Goal: Task Accomplishment & Management: Manage account settings

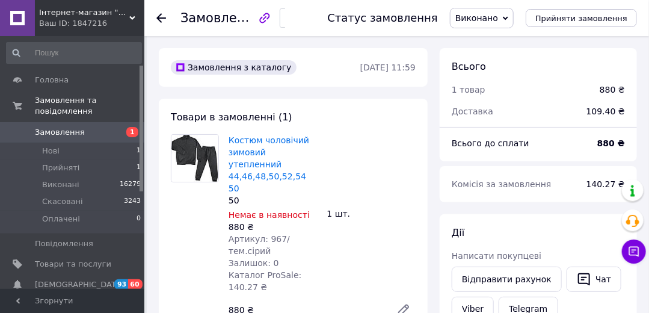
scroll to position [57, 0]
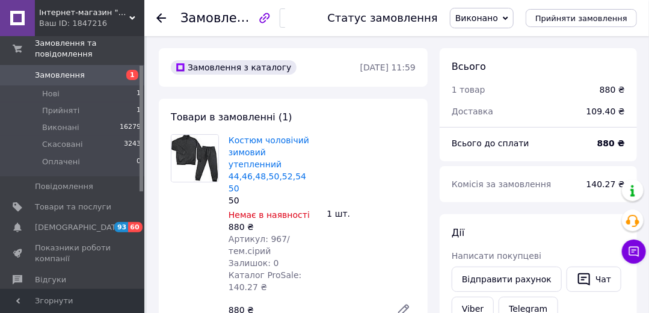
click at [52, 70] on span "Замовлення" at bounding box center [60, 75] width 50 height 11
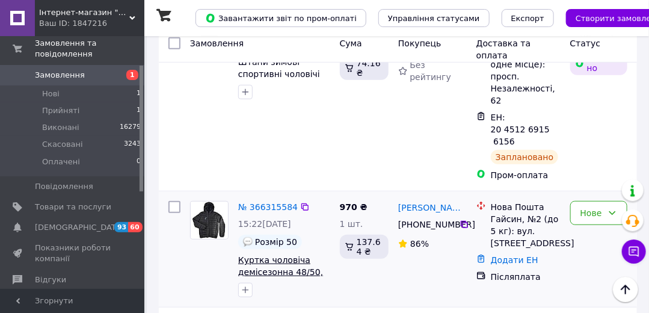
scroll to position [286, 0]
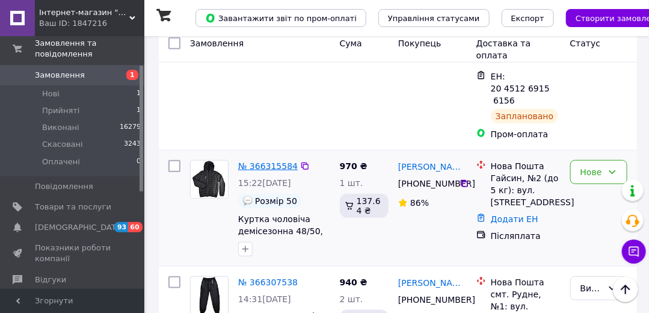
click at [266, 161] on link "№ 366315584" at bounding box center [268, 166] width 60 height 10
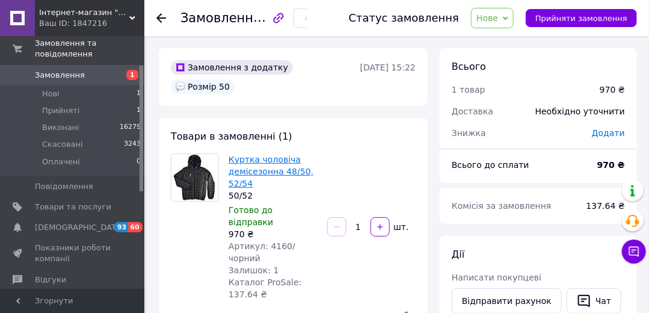
click at [246, 155] on link "Куртка чоловіча демісезонна 48/50, 52/54" at bounding box center [271, 172] width 85 height 34
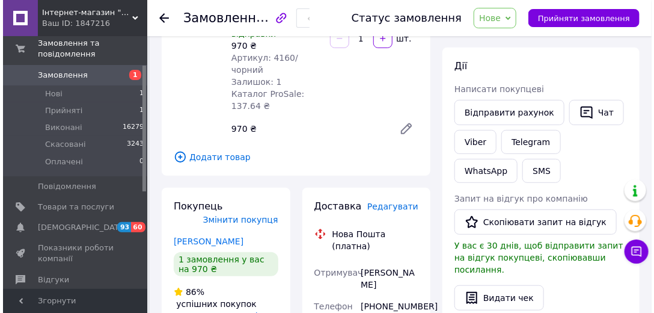
scroll to position [286, 0]
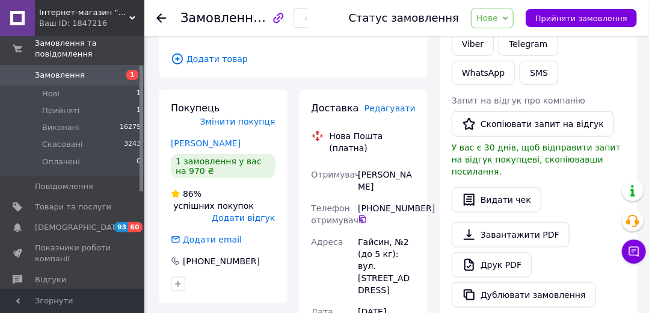
click at [402, 103] on span "Редагувати" at bounding box center [389, 108] width 51 height 10
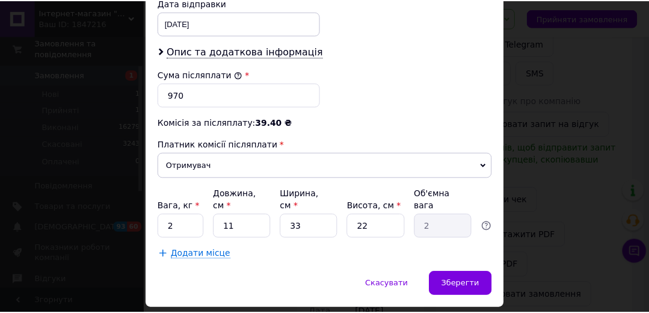
scroll to position [609, 0]
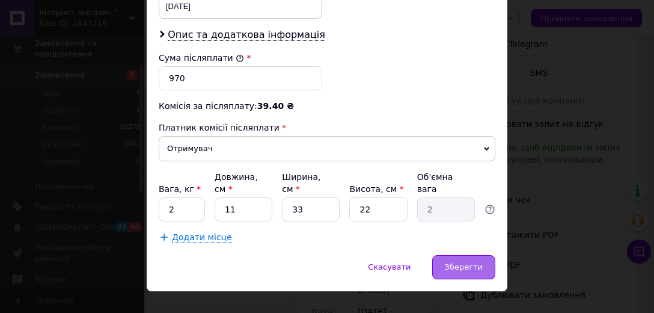
click at [474, 255] on div "Зберегти" at bounding box center [463, 267] width 63 height 24
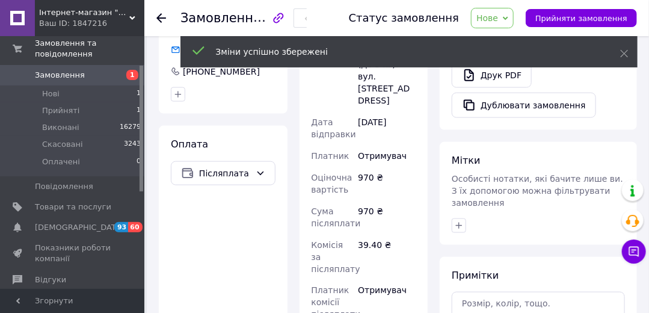
scroll to position [573, 0]
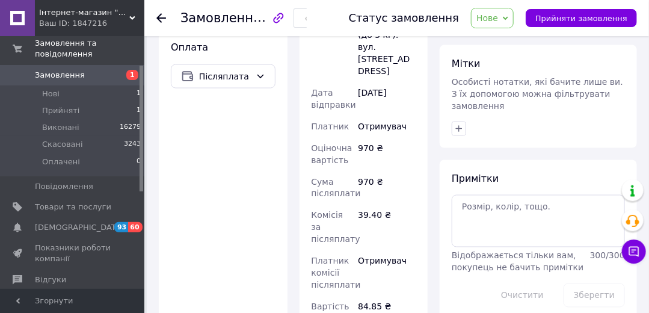
click at [488, 26] on span "Нове" at bounding box center [492, 18] width 43 height 20
click at [505, 42] on li "Прийнято" at bounding box center [498, 42] width 55 height 18
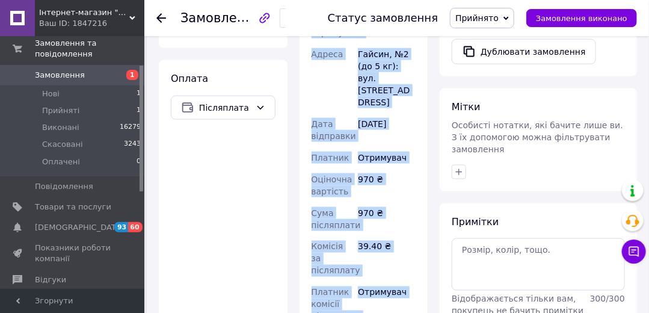
scroll to position [562, 0]
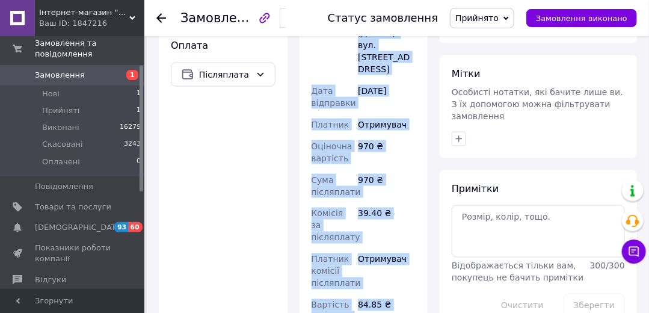
copy div "Нова Пошта (платна) Номер накладної 20 4512 6919 1284   Статус відправлення Зап…"
drag, startPoint x: 325, startPoint y: 89, endPoint x: 400, endPoint y: 253, distance: 180.6
click at [400, 253] on div "Доставка Редагувати Нова Пошта (платна) Номер накладної 20 4512 6919 1284   Ста…" at bounding box center [364, 88] width 105 height 548
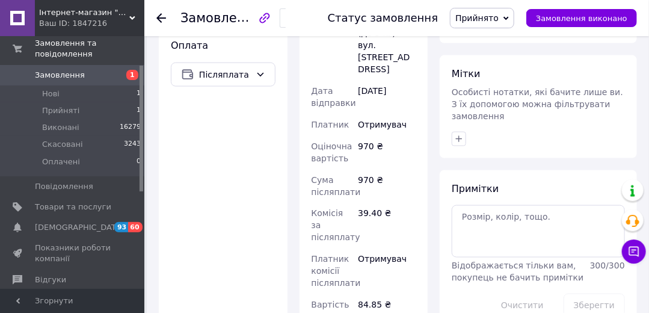
click at [584, 129] on div "Мітки Особисті нотатки, які бачите лише ви. З їх допомогою можна фільтрувати за…" at bounding box center [538, 106] width 197 height 103
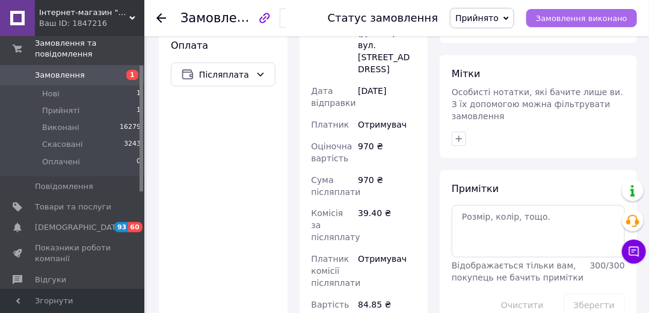
click at [575, 14] on span "Замовлення виконано" at bounding box center [581, 18] width 91 height 9
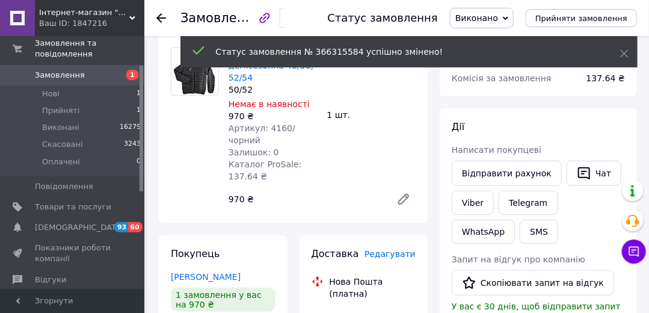
scroll to position [48, 0]
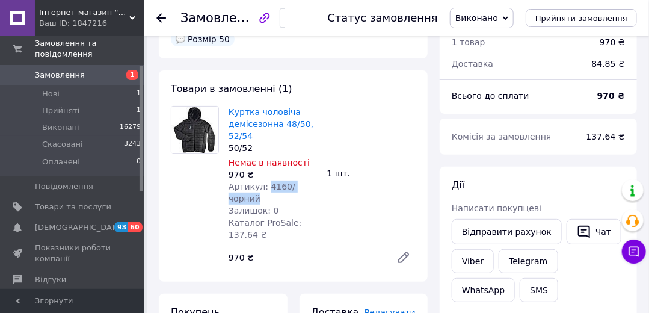
drag, startPoint x: 266, startPoint y: 168, endPoint x: 322, endPoint y: 169, distance: 56.5
click at [322, 169] on div "Куртка чоловіча демісезонна 48/50, 52/54 50/52 Немає в наявності 970 ₴ Артикул:…" at bounding box center [322, 187] width 197 height 168
copy span "4160/чорний"
click at [61, 201] on span "Товари та послуги" at bounding box center [73, 206] width 76 height 11
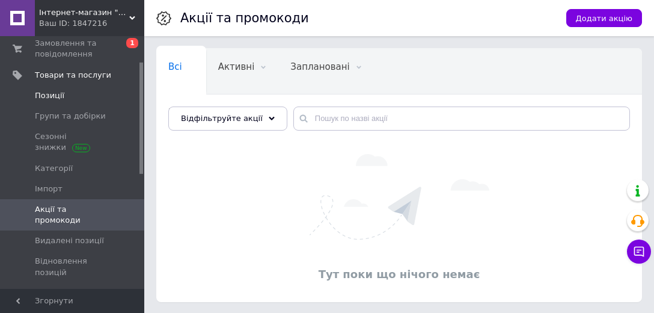
click at [56, 96] on span "Позиції" at bounding box center [49, 95] width 29 height 11
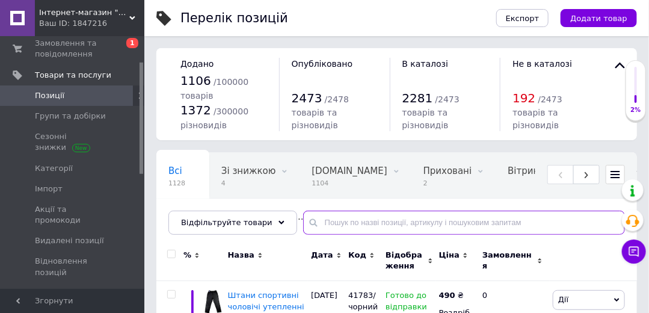
click at [330, 219] on input "text" at bounding box center [464, 222] width 322 height 24
paste input "4160/чорний"
type input "4160/чорний"
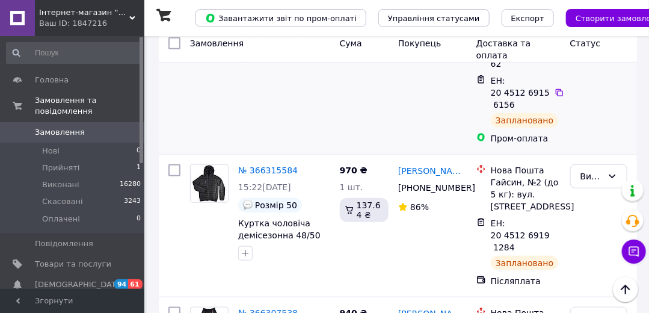
scroll to position [286, 0]
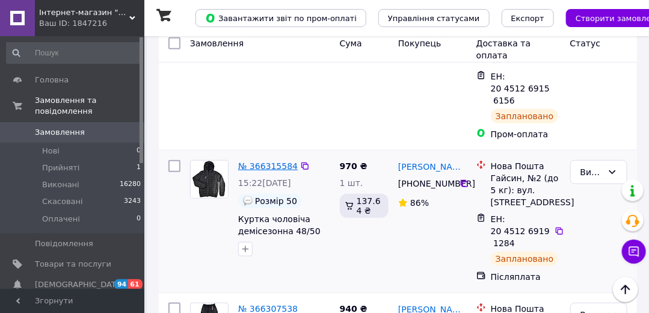
click at [267, 161] on link "№ 366315584" at bounding box center [268, 166] width 60 height 10
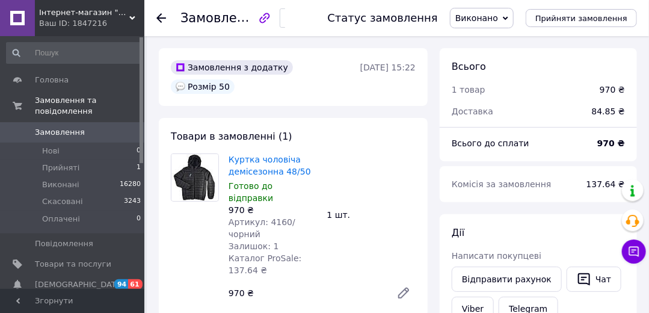
drag, startPoint x: 229, startPoint y: 127, endPoint x: 227, endPoint y: 137, distance: 10.5
click at [227, 137] on div "Товари в замовленні (1) Куртка чоловіча демісезонна 48/50 Готово до відправки 9…" at bounding box center [293, 217] width 269 height 199
click at [227, 151] on div "Куртка чоловіча демісезонна 48/50 Готово до відправки 970 ₴ Артикул: 4160/чорни…" at bounding box center [273, 214] width 99 height 127
copy link "Куртка чоловіча демісезонна"
drag, startPoint x: 227, startPoint y: 137, endPoint x: 277, endPoint y: 156, distance: 54.1
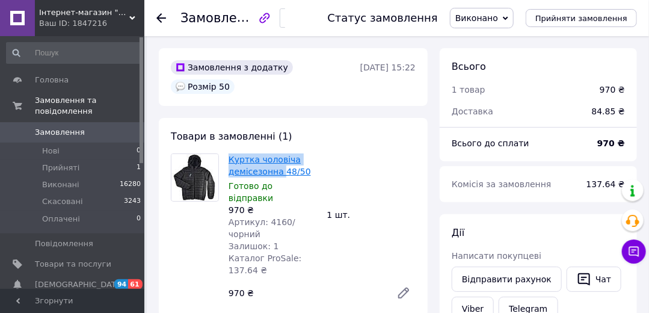
click at [277, 156] on div "Куртка чоловіча демісезонна 48/50 Готово до відправки 970 ₴ Артикул: 4160/чорни…" at bounding box center [273, 214] width 99 height 127
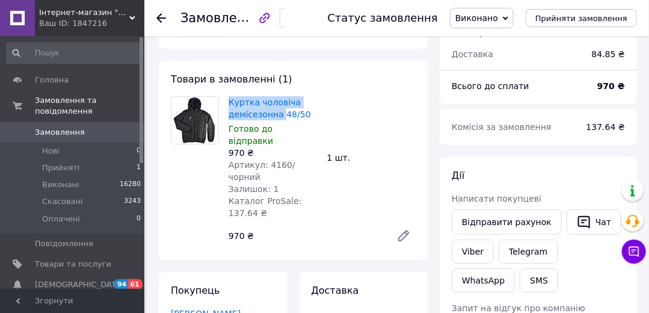
scroll to position [114, 0]
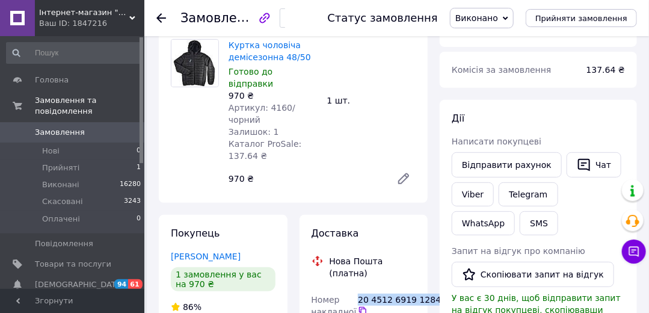
copy div "20 4512 6919 1284"
drag, startPoint x: 358, startPoint y: 244, endPoint x: 432, endPoint y: 242, distance: 74.0
click at [416, 293] on div "20 4512 6919 1284" at bounding box center [387, 304] width 58 height 22
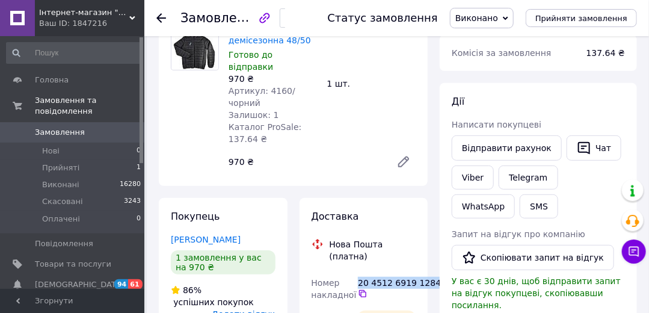
scroll to position [286, 0]
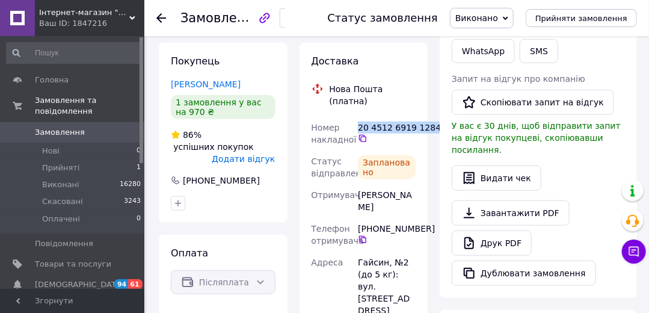
copy div "Ситковецька Наталія"
drag, startPoint x: 358, startPoint y: 138, endPoint x: 391, endPoint y: 156, distance: 37.4
click at [391, 184] on div "Ситковецька Наталія" at bounding box center [386, 201] width 63 height 34
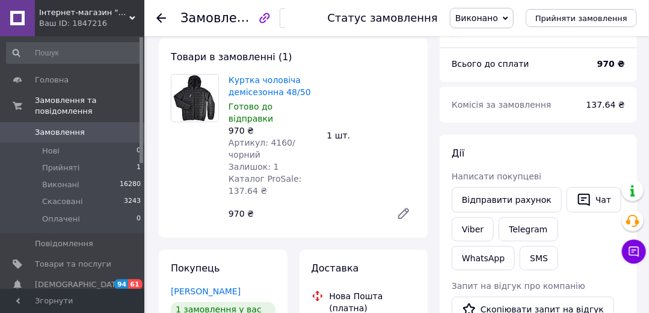
scroll to position [171, 0]
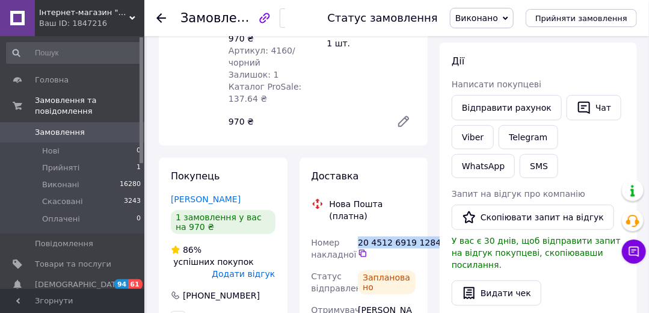
click at [56, 127] on span "Замовлення" at bounding box center [60, 132] width 50 height 11
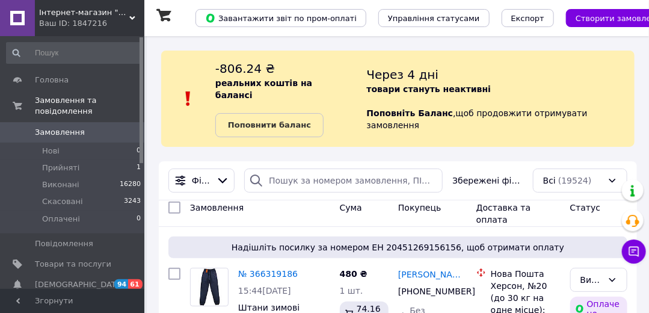
click at [595, 197] on div "Статус" at bounding box center [598, 214] width 67 height 34
click at [50, 162] on span "Прийняті" at bounding box center [60, 167] width 37 height 11
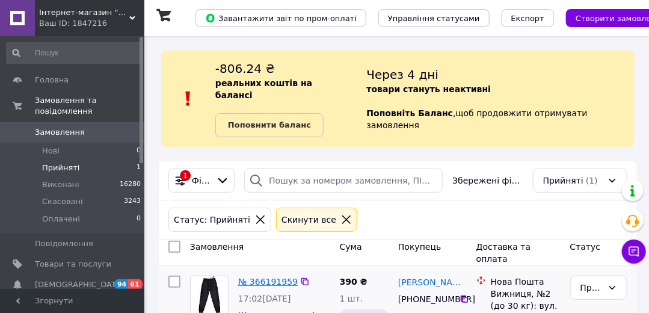
click at [269, 277] on link "№ 366191959" at bounding box center [268, 282] width 60 height 10
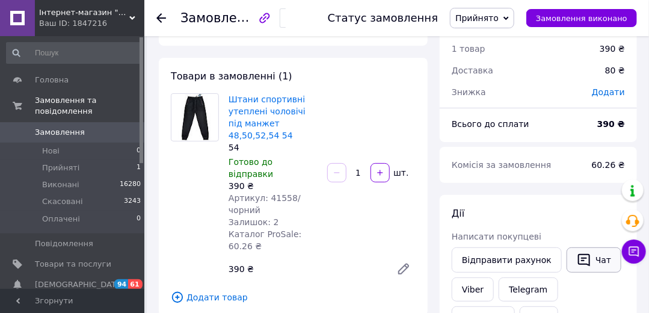
scroll to position [57, 0]
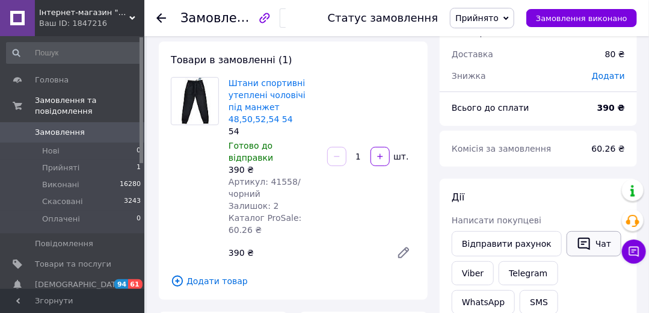
click at [598, 249] on button "Чат" at bounding box center [593, 243] width 55 height 25
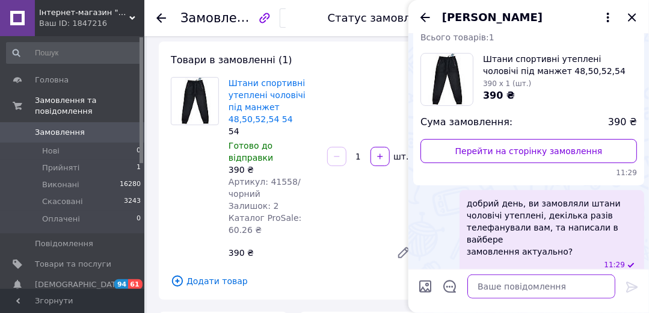
click at [556, 289] on textarea at bounding box center [541, 286] width 148 height 24
paste textarea "МИ декілька разів телефанували вам Склад касував ваше замовлення, бо ми не знае…"
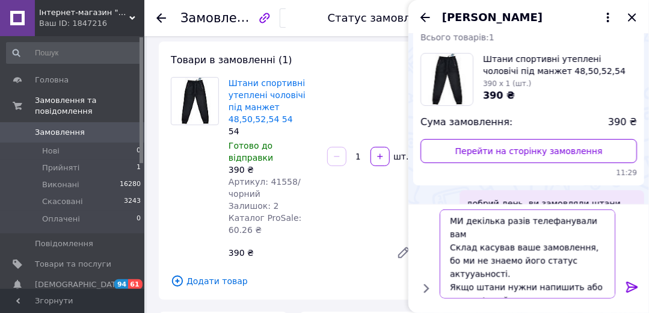
scroll to position [0, 0]
type textarea "МИ декілька разів телефанували вам Склад касував ваше замовлення, бо ми не знае…"
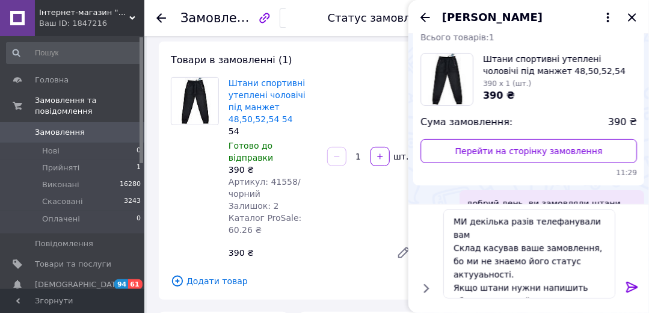
click at [631, 283] on icon at bounding box center [631, 286] width 11 height 11
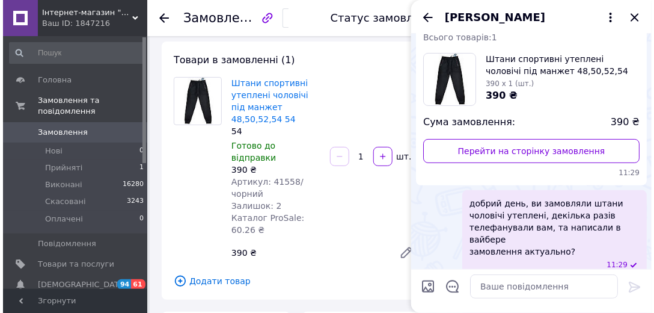
scroll to position [149, 0]
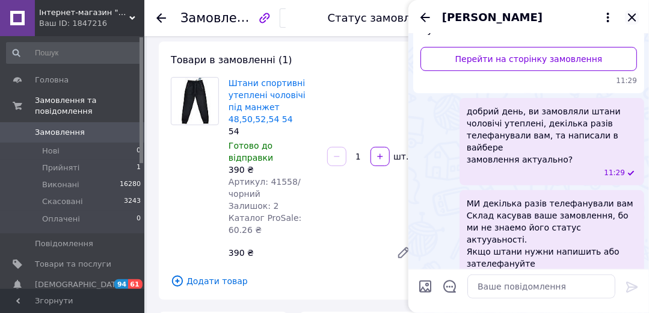
click at [634, 13] on icon "Закрити" at bounding box center [632, 17] width 14 height 14
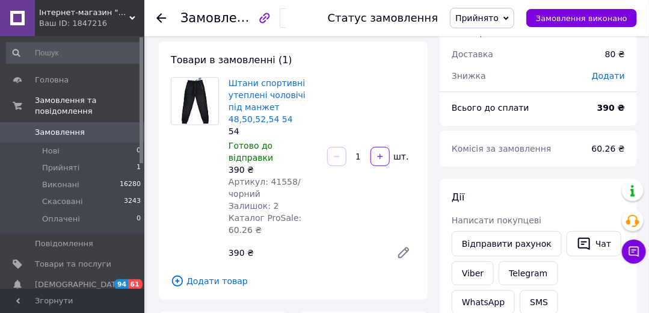
click at [489, 20] on span "Прийнято" at bounding box center [476, 18] width 43 height 10
click at [491, 58] on li "Скасовано" at bounding box center [481, 60] width 63 height 18
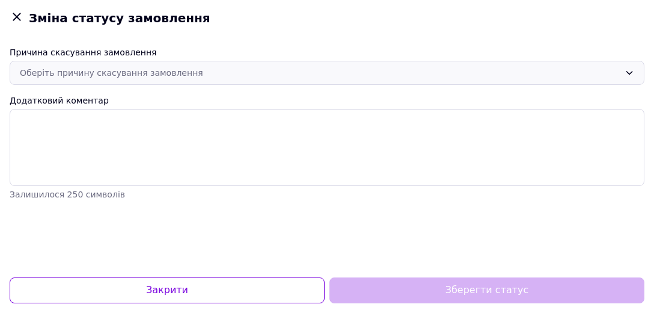
click at [210, 75] on div "Оберіть причину скасування замовлення" at bounding box center [320, 72] width 600 height 13
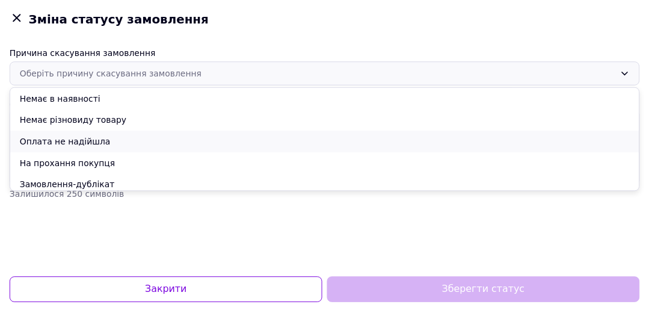
scroll to position [48, 0]
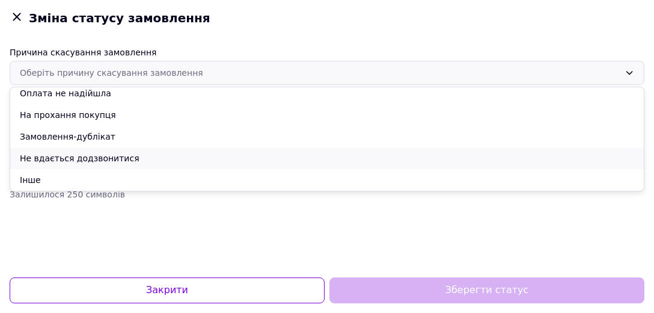
click at [109, 157] on li "Не вдається додзвонитися" at bounding box center [327, 158] width 634 height 22
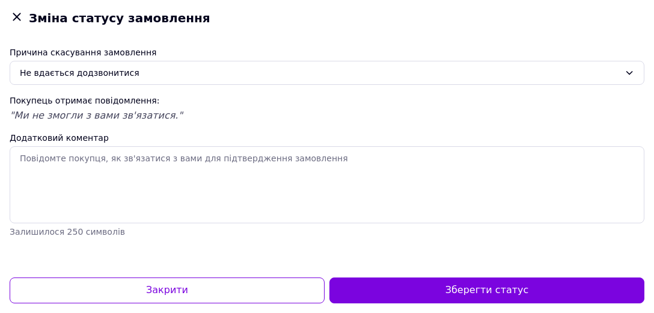
click at [480, 296] on button "Зберегти статус" at bounding box center [487, 290] width 315 height 26
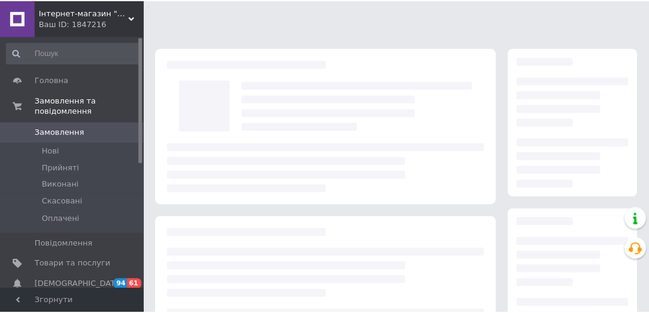
scroll to position [57, 0]
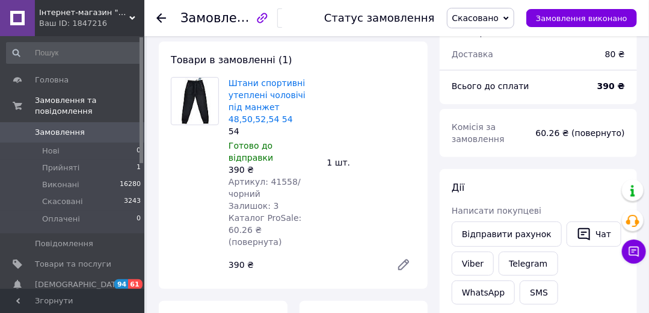
click at [55, 127] on span "Замовлення" at bounding box center [60, 132] width 50 height 11
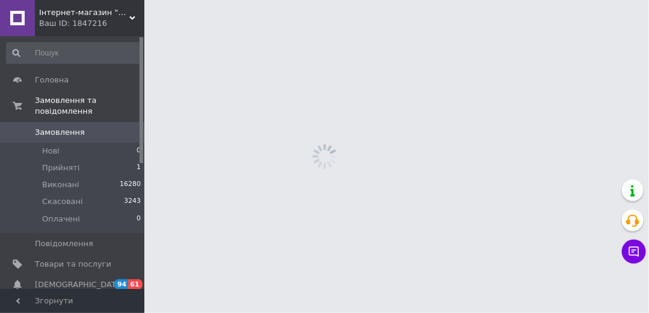
click at [55, 127] on span "Замовлення" at bounding box center [60, 132] width 50 height 11
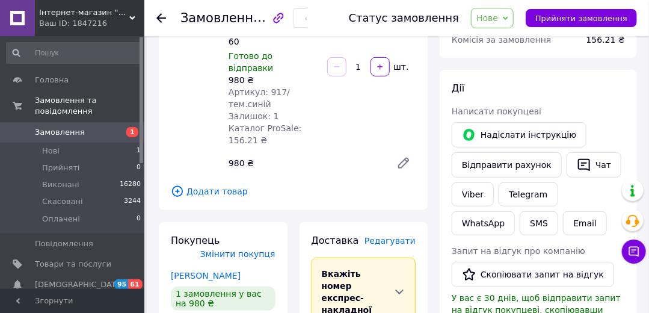
scroll to position [114, 0]
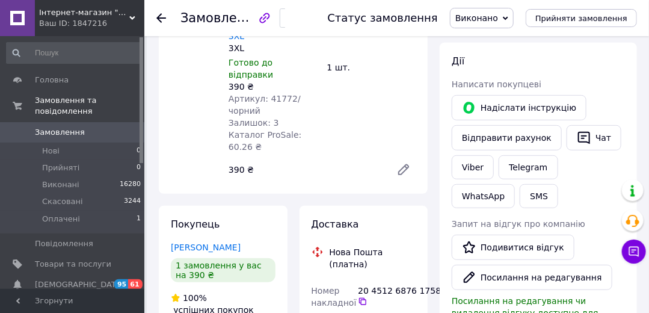
scroll to position [286, 0]
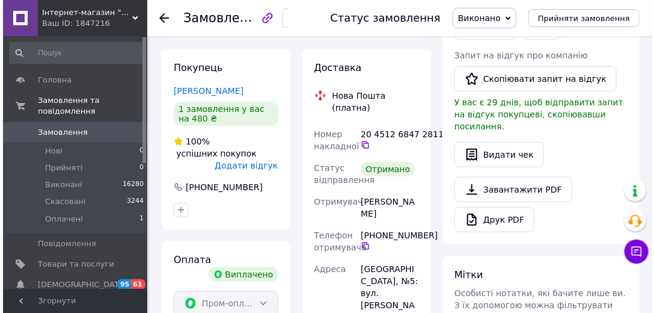
scroll to position [229, 0]
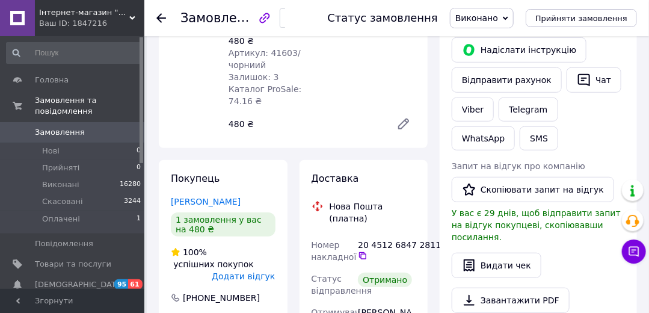
click at [263, 271] on span "Додати відгук" at bounding box center [243, 276] width 63 height 10
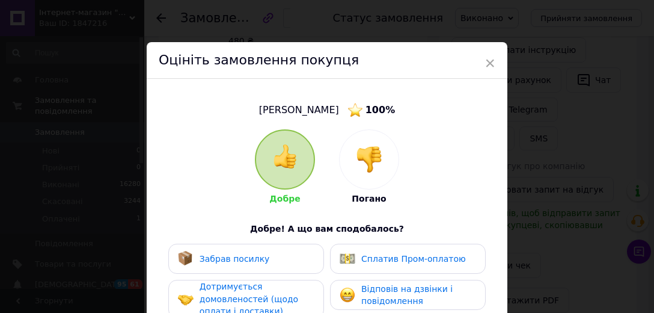
click at [244, 260] on span "Забрав посилку" at bounding box center [235, 259] width 70 height 10
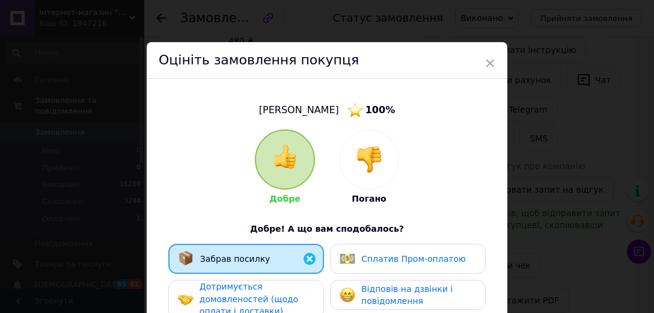
click at [245, 293] on span "Дотримується домовленостей (щодо оплати і доставки)" at bounding box center [249, 298] width 99 height 34
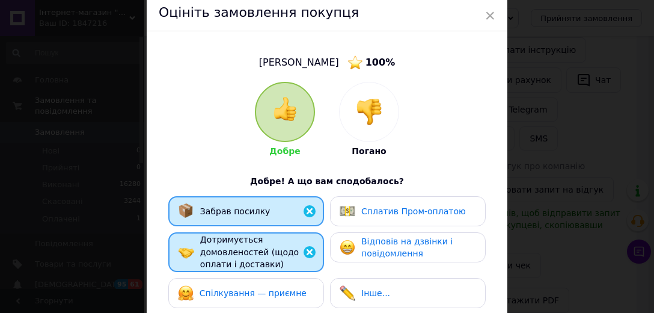
scroll to position [57, 0]
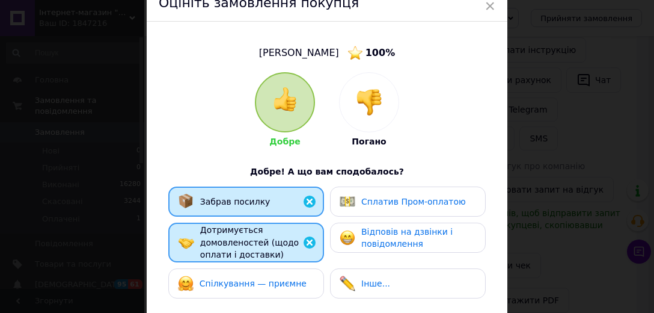
click at [257, 281] on span "Спілкування — приємне" at bounding box center [253, 283] width 107 height 10
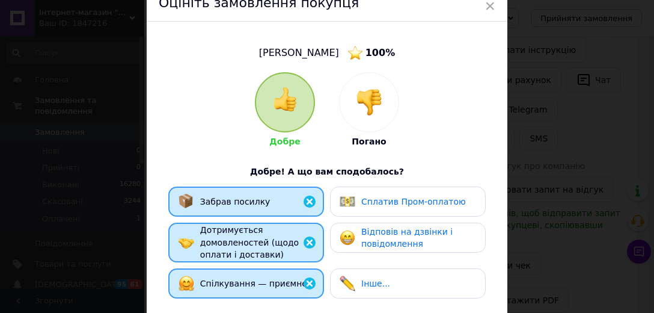
click at [378, 210] on div "Сплатив Пром-оплатою" at bounding box center [408, 201] width 156 height 30
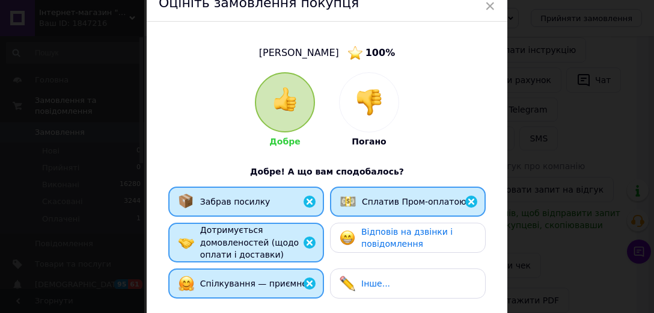
click at [384, 240] on span "Відповів на дзвінки і повідомлення" at bounding box center [406, 238] width 91 height 22
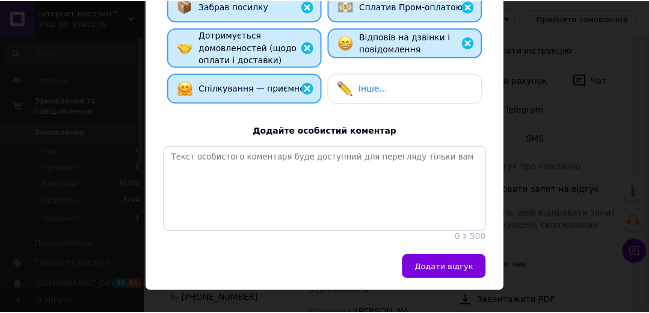
scroll to position [282, 0]
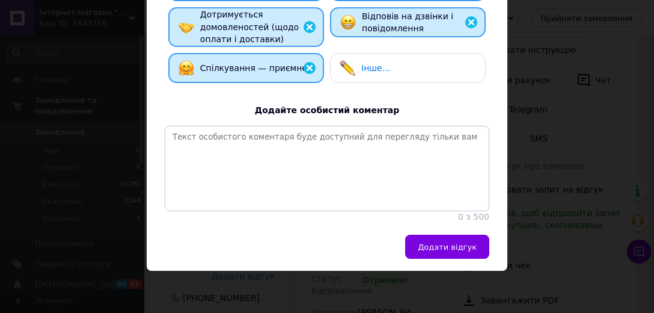
click at [435, 248] on span "Додати відгук" at bounding box center [447, 246] width 59 height 9
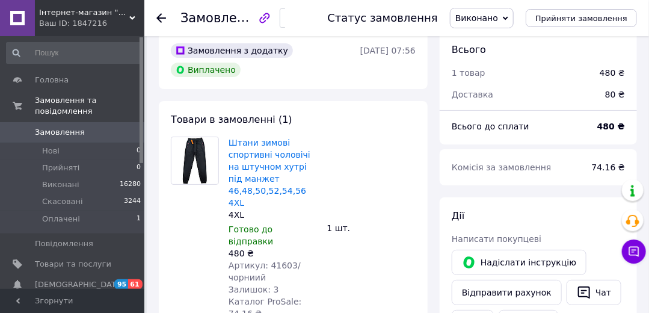
scroll to position [0, 0]
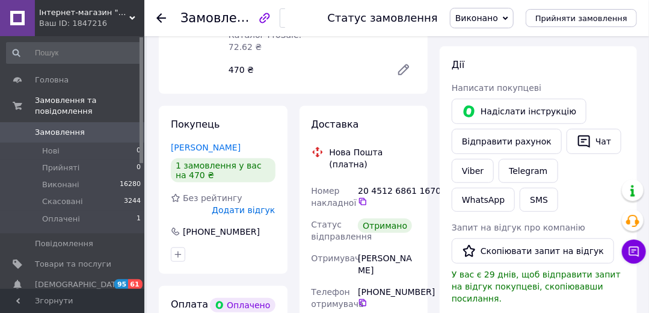
scroll to position [229, 0]
